Goal: Task Accomplishment & Management: Use online tool/utility

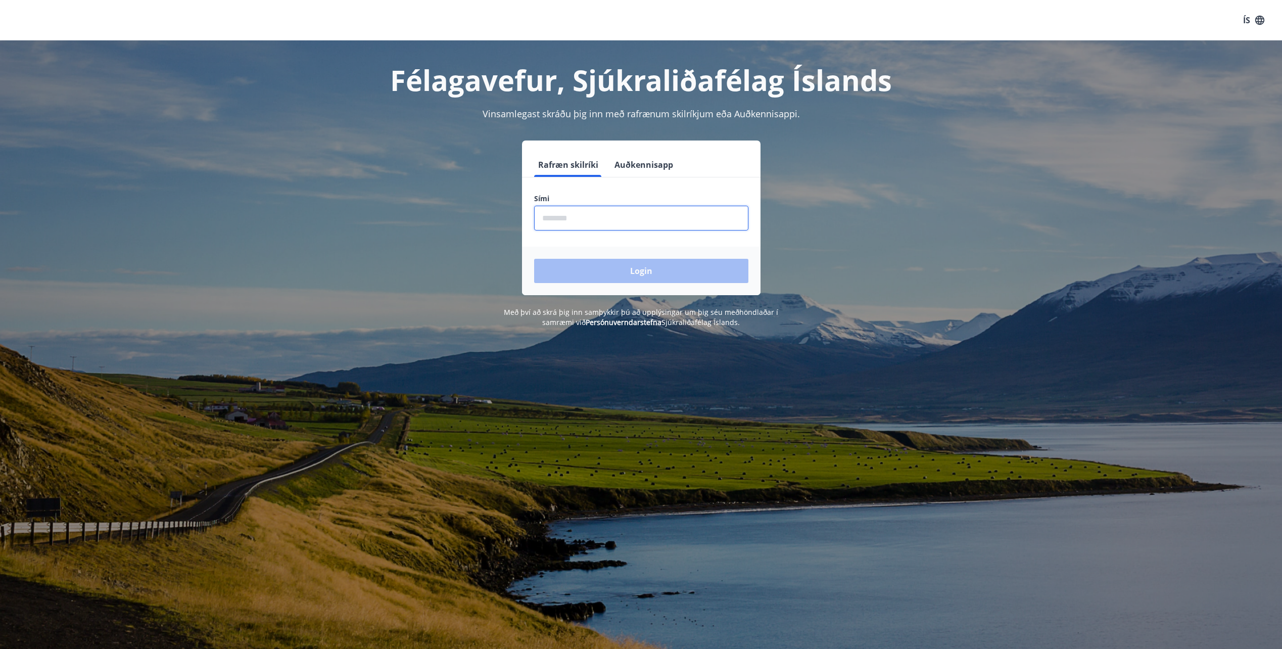
click at [560, 216] on input "phone" at bounding box center [641, 218] width 214 height 25
type input "********"
click at [643, 270] on button "Login" at bounding box center [641, 271] width 214 height 24
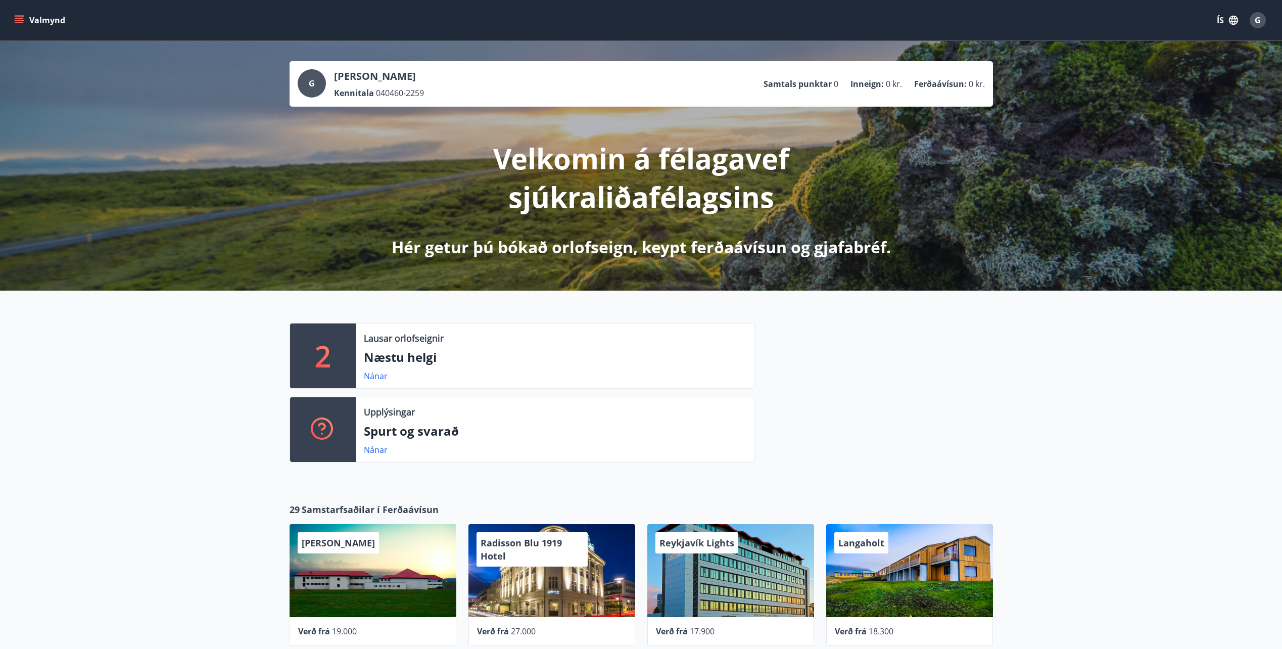
click at [17, 17] on icon "menu" at bounding box center [19, 20] width 10 height 10
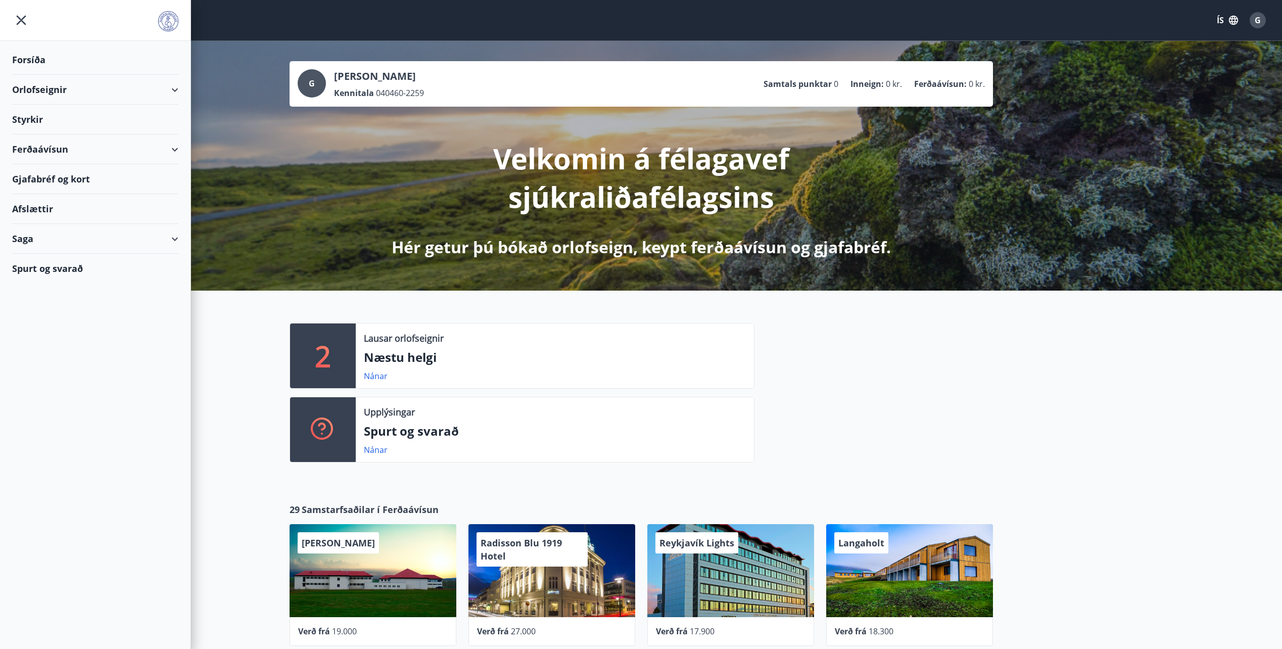
click at [173, 83] on div "Orlofseignir" at bounding box center [95, 90] width 166 height 30
click at [58, 135] on div "Bókunardagatal" at bounding box center [95, 136] width 150 height 21
